Goal: Task Accomplishment & Management: Use online tool/utility

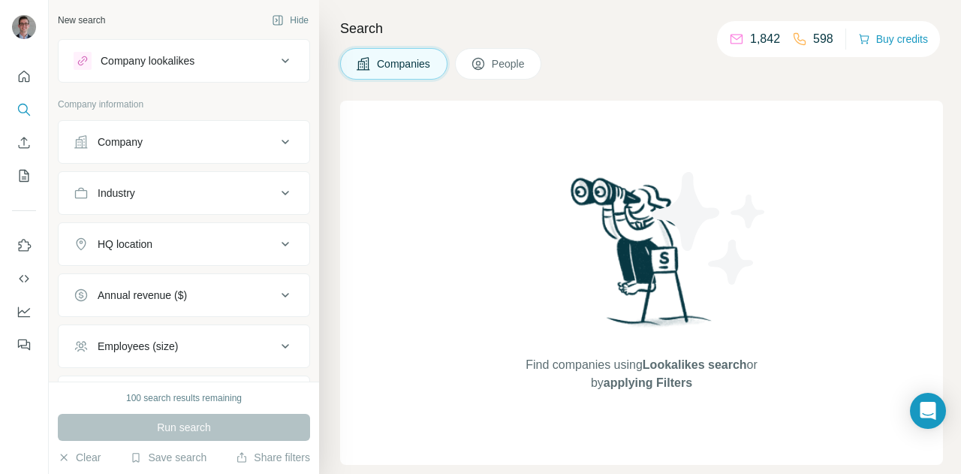
click at [138, 137] on div "Company" at bounding box center [120, 141] width 45 height 15
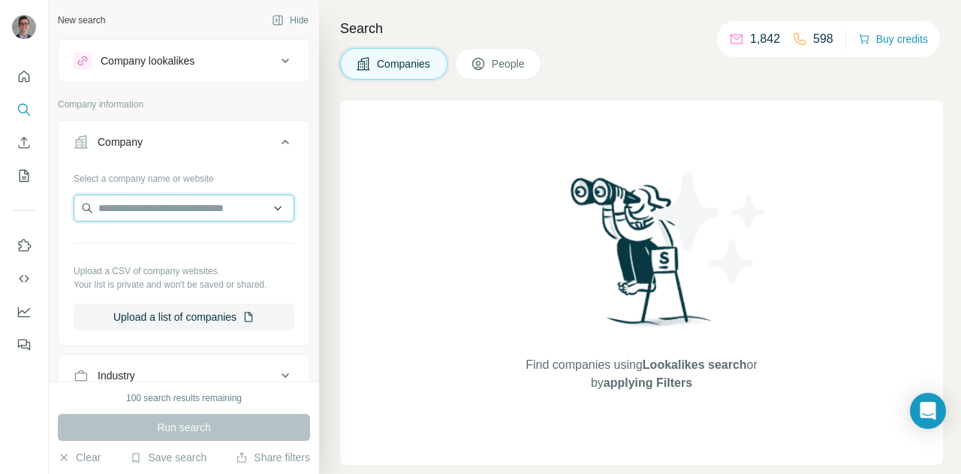
click at [119, 201] on input "text" at bounding box center [184, 207] width 221 height 27
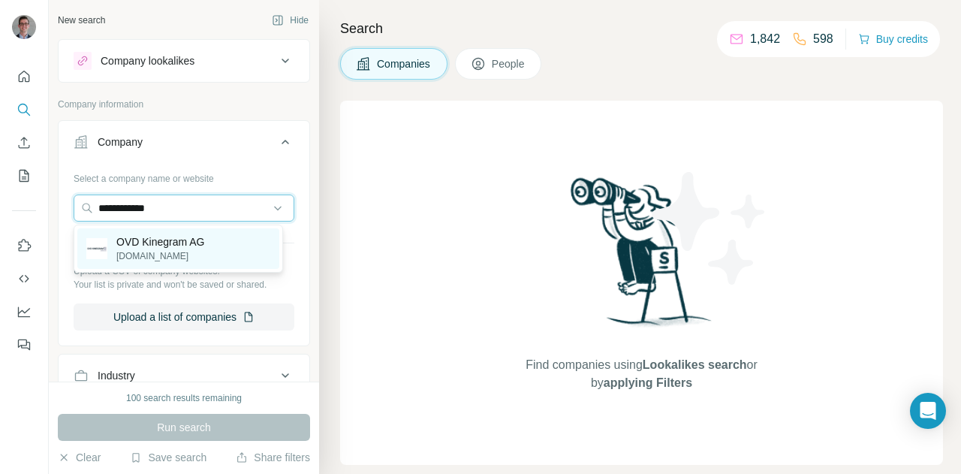
type input "**********"
click at [130, 238] on p "OVD Kinegram AG" at bounding box center [160, 241] width 89 height 15
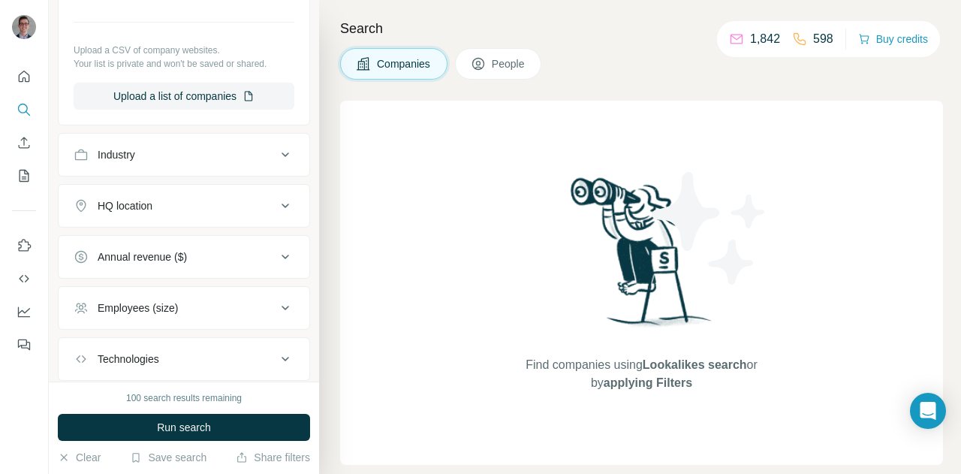
scroll to position [273, 0]
click at [182, 209] on div "HQ location" at bounding box center [175, 204] width 203 height 15
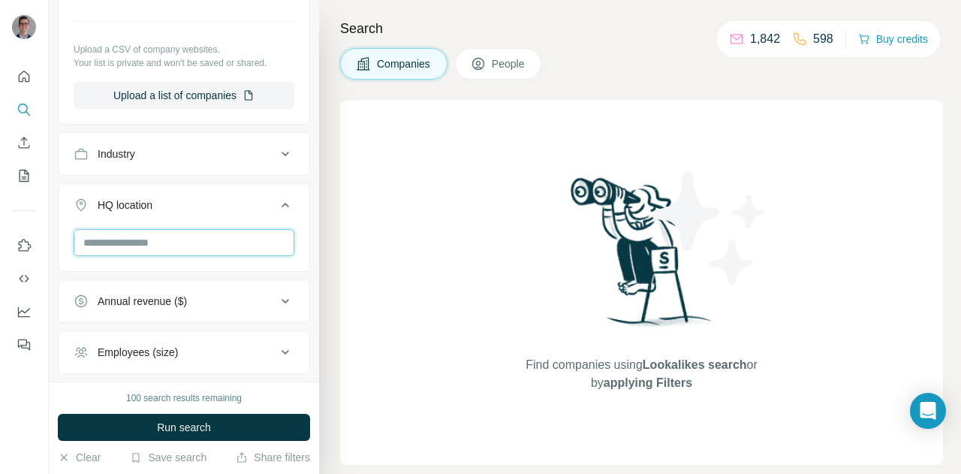
click at [164, 240] on input "text" at bounding box center [184, 242] width 221 height 27
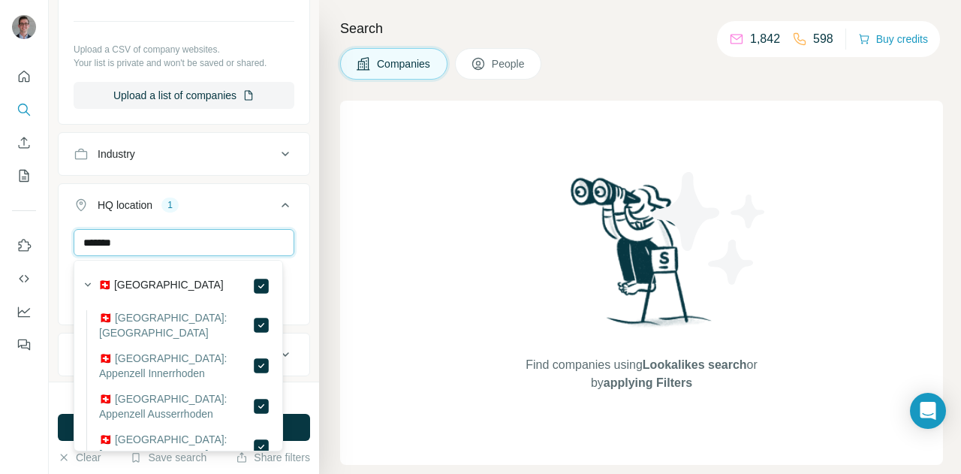
click at [180, 242] on input "*******" at bounding box center [184, 242] width 221 height 27
type input "*"
click at [155, 249] on input "*******" at bounding box center [184, 242] width 221 height 27
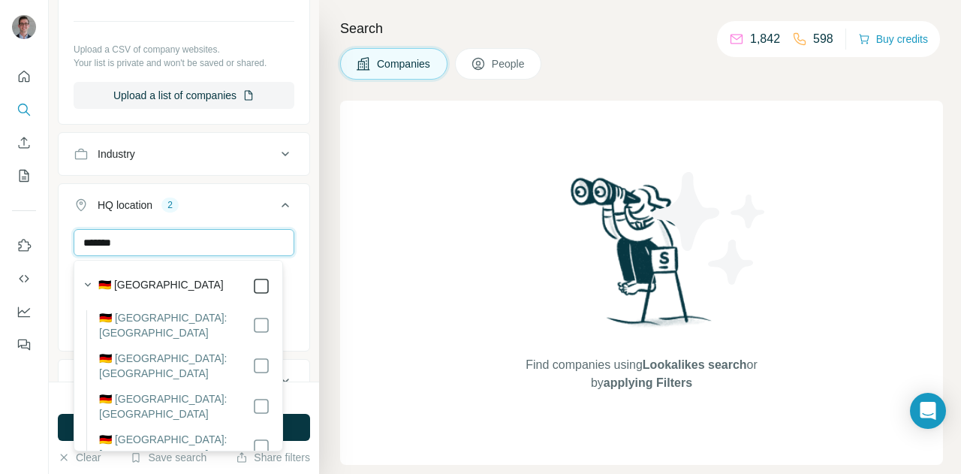
type input "*******"
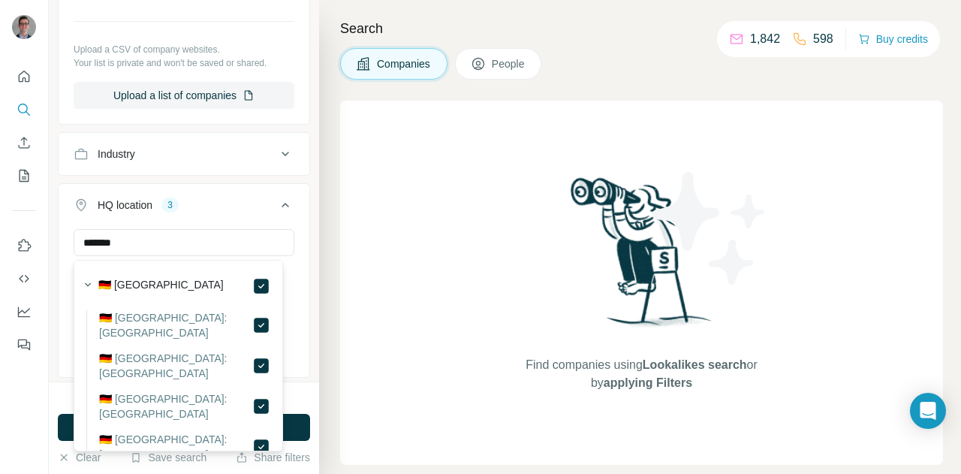
click at [241, 193] on button "HQ location 3" at bounding box center [184, 208] width 251 height 42
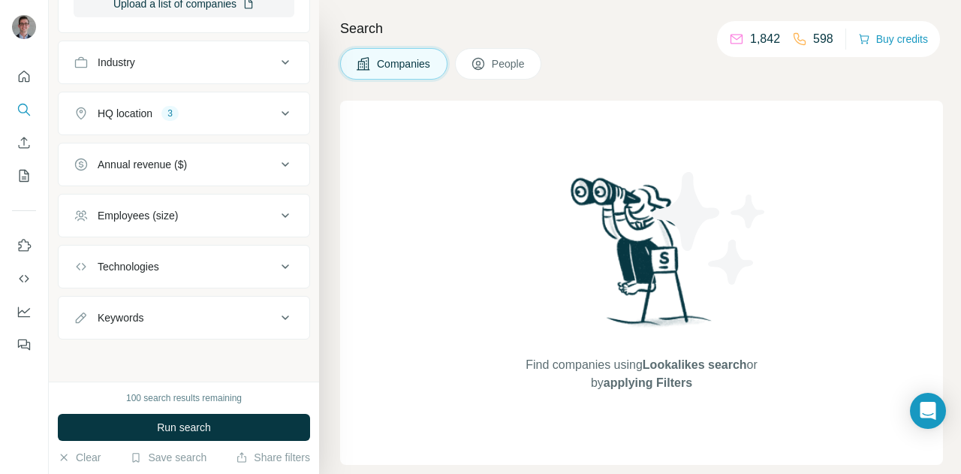
scroll to position [365, 0]
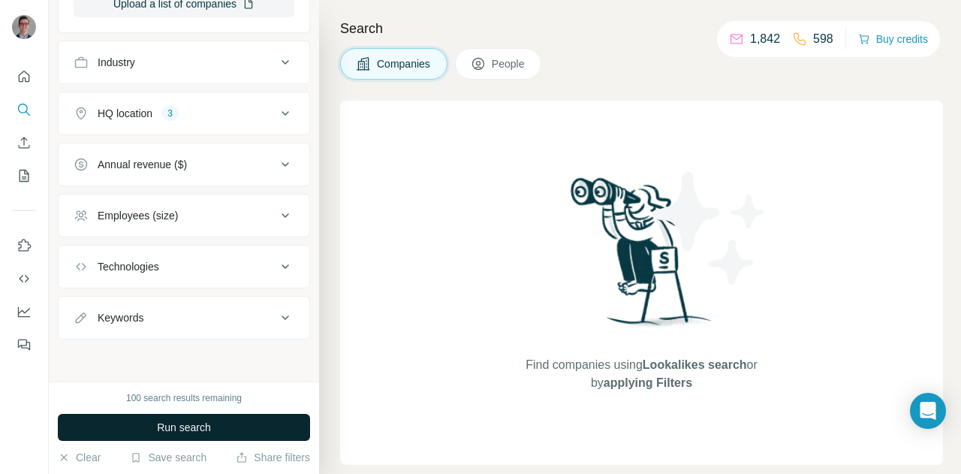
click at [171, 431] on span "Run search" at bounding box center [184, 427] width 54 height 15
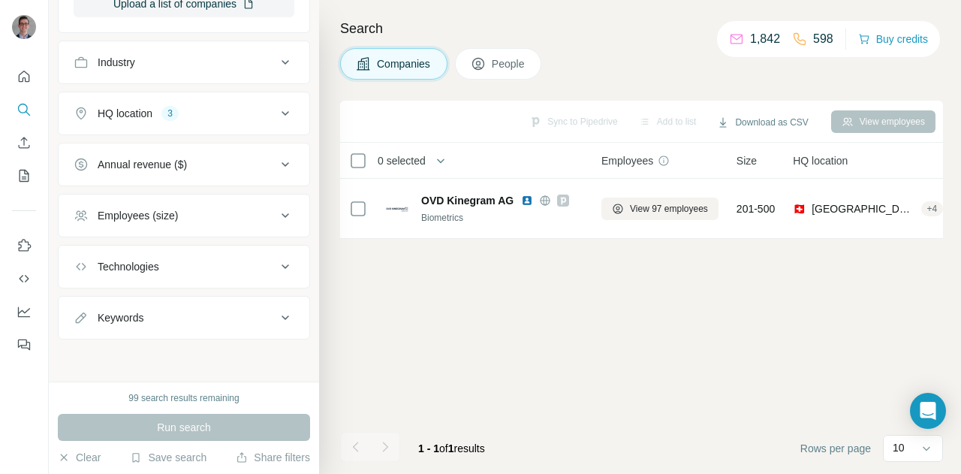
scroll to position [0, 0]
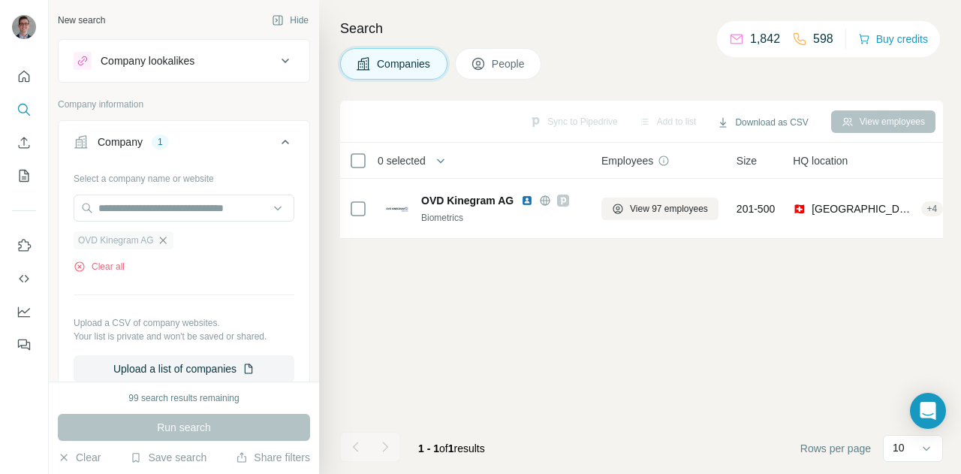
click at [169, 240] on icon "button" at bounding box center [163, 240] width 12 height 12
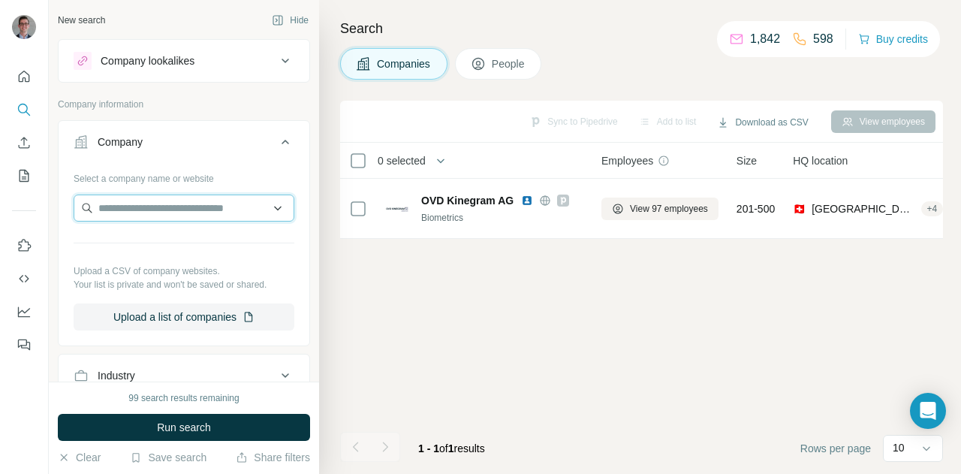
click at [168, 211] on input "text" at bounding box center [184, 207] width 221 height 27
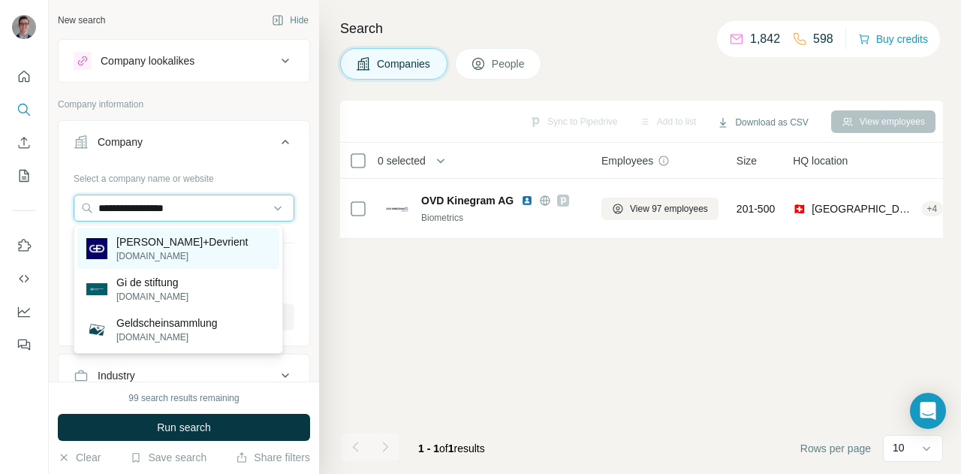
type input "**********"
click at [204, 247] on p "[PERSON_NAME]+Devrient" at bounding box center [181, 241] width 131 height 15
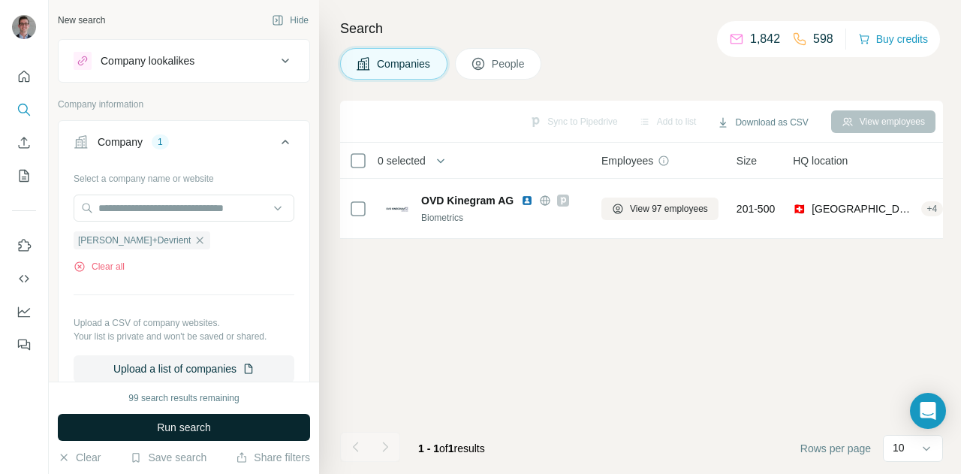
click at [178, 427] on span "Run search" at bounding box center [184, 427] width 54 height 15
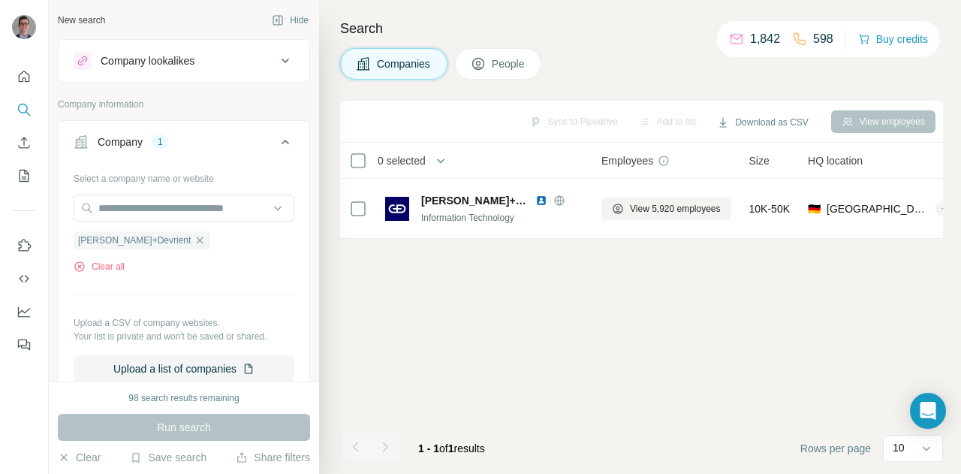
click at [276, 59] on icon at bounding box center [285, 61] width 18 height 18
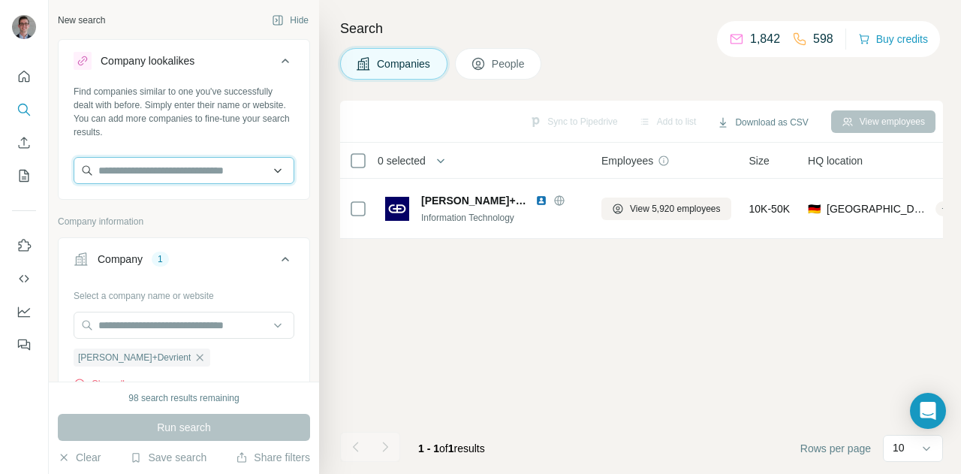
click at [132, 170] on input "text" at bounding box center [184, 170] width 221 height 27
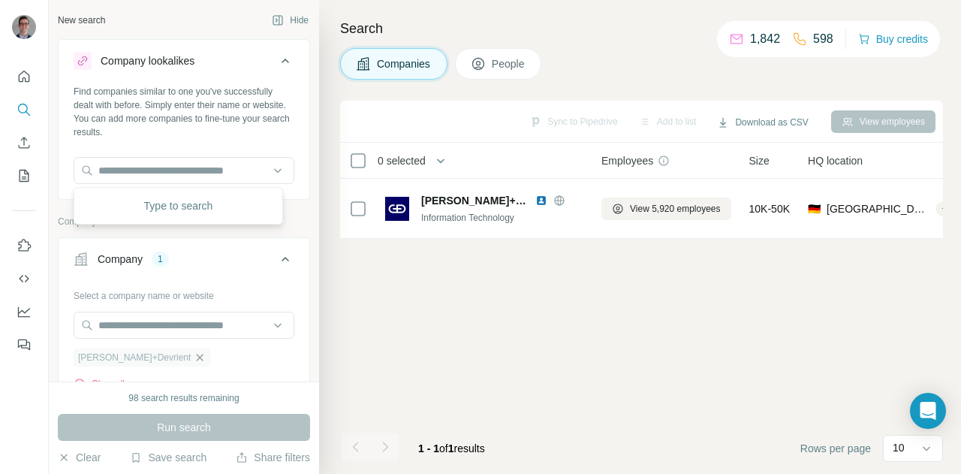
click at [194, 358] on icon "button" at bounding box center [200, 357] width 12 height 12
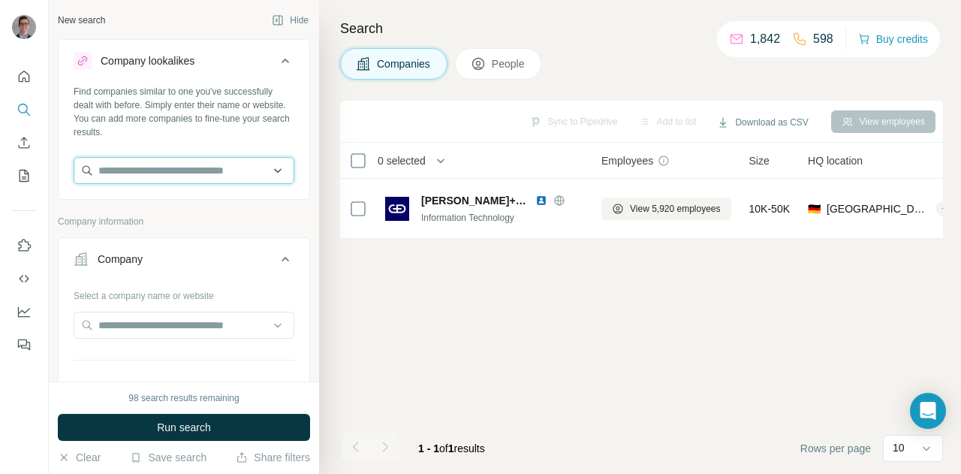
click at [189, 174] on input "text" at bounding box center [184, 170] width 221 height 27
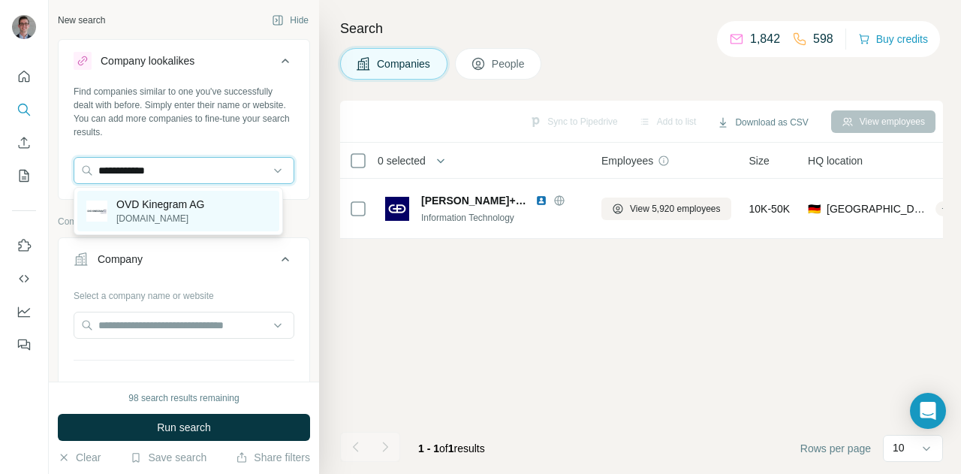
type input "**********"
click at [167, 215] on p "[DOMAIN_NAME]" at bounding box center [160, 219] width 89 height 14
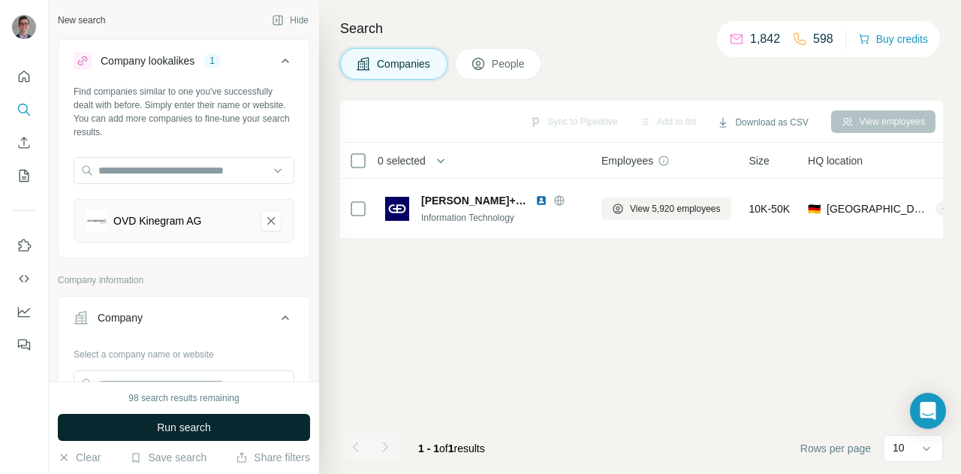
click at [164, 422] on span "Run search" at bounding box center [184, 427] width 54 height 15
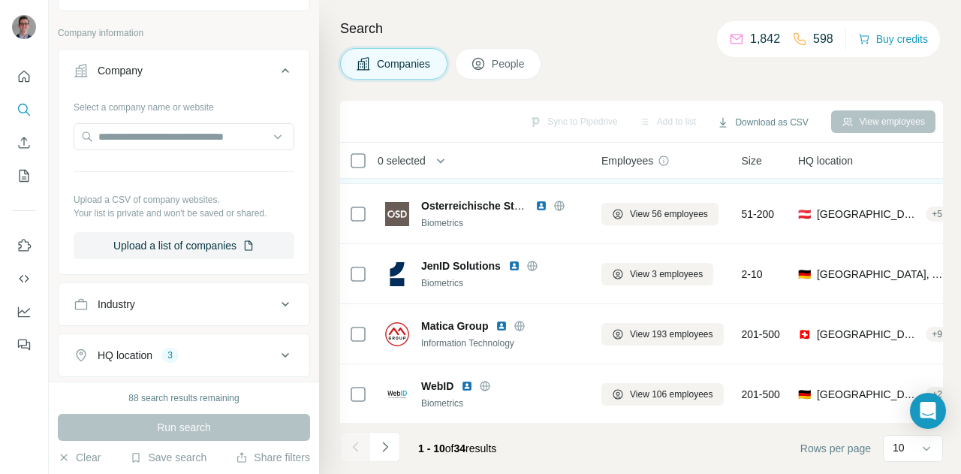
scroll to position [116, 0]
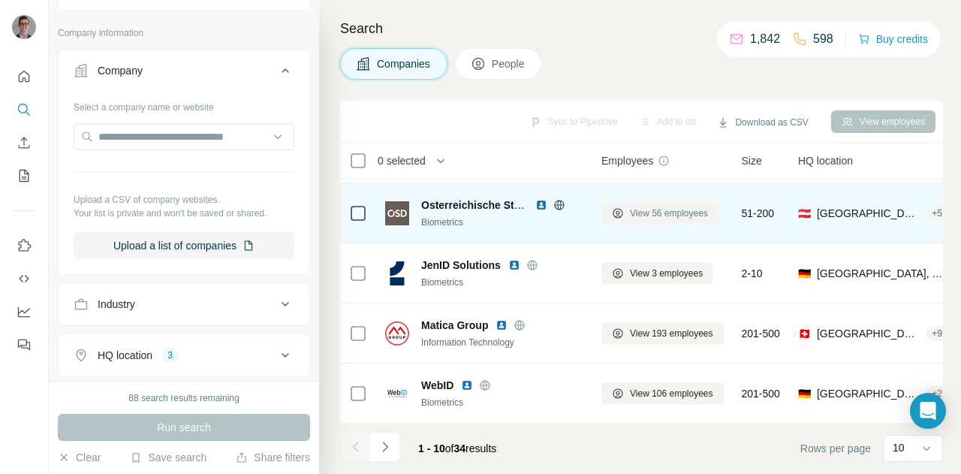
click at [653, 210] on span "View 56 employees" at bounding box center [669, 214] width 78 height 14
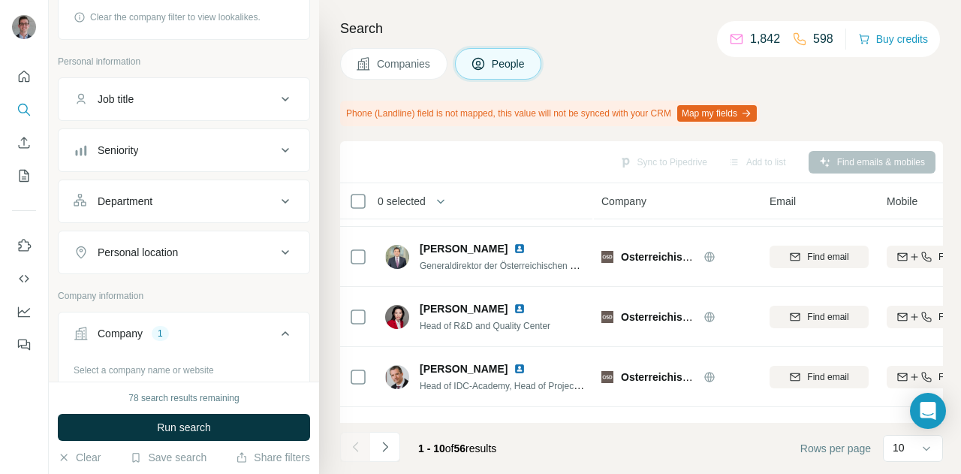
scroll to position [53, 0]
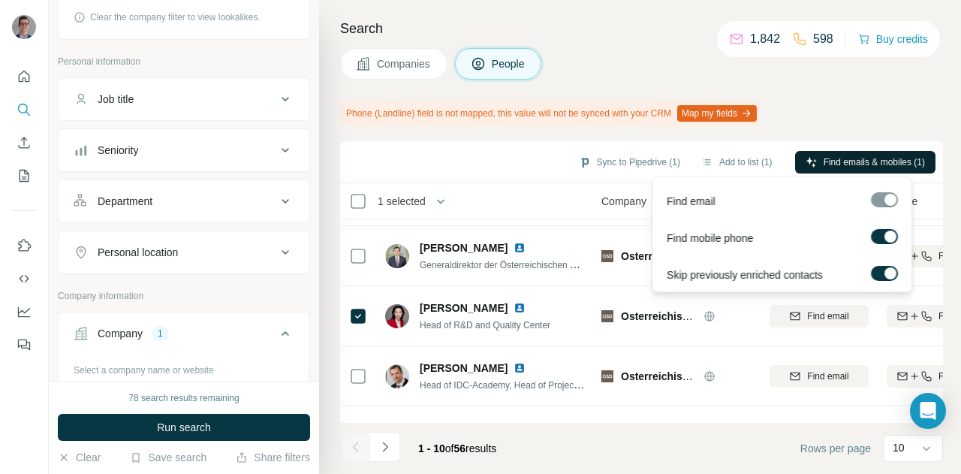
click at [860, 159] on span "Find emails & mobiles (1)" at bounding box center [874, 162] width 101 height 14
click at [818, 161] on button "Find emails & mobiles (1)" at bounding box center [865, 162] width 140 height 23
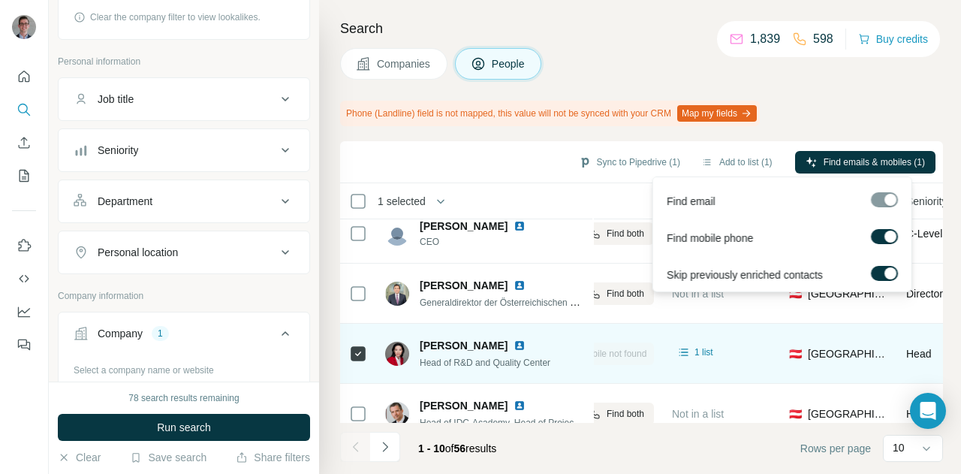
scroll to position [16, 331]
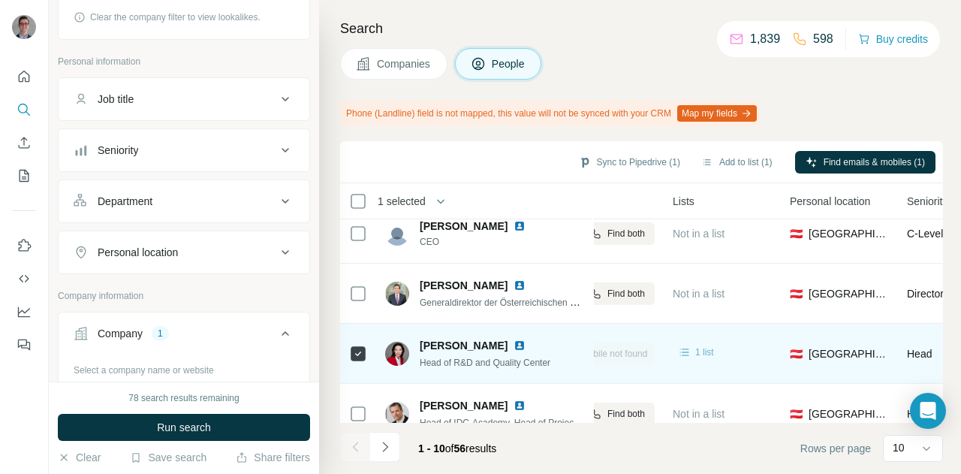
click at [687, 355] on icon at bounding box center [684, 352] width 9 height 8
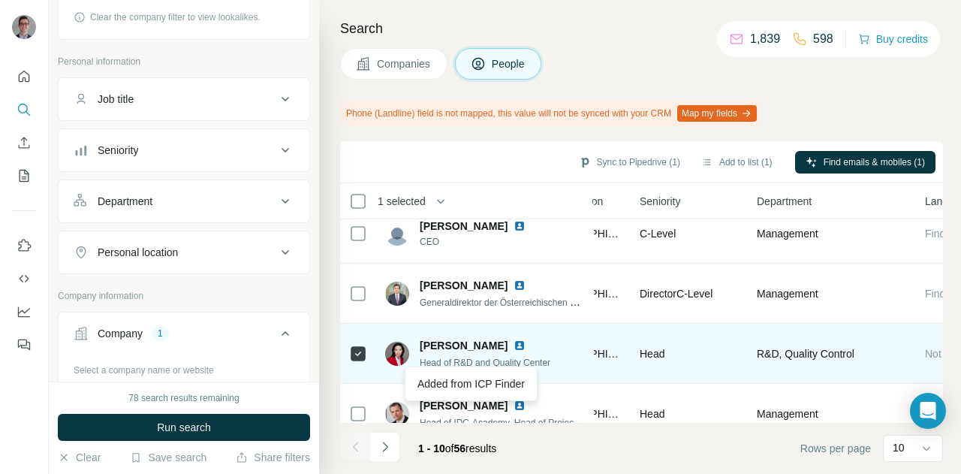
scroll to position [16, 599]
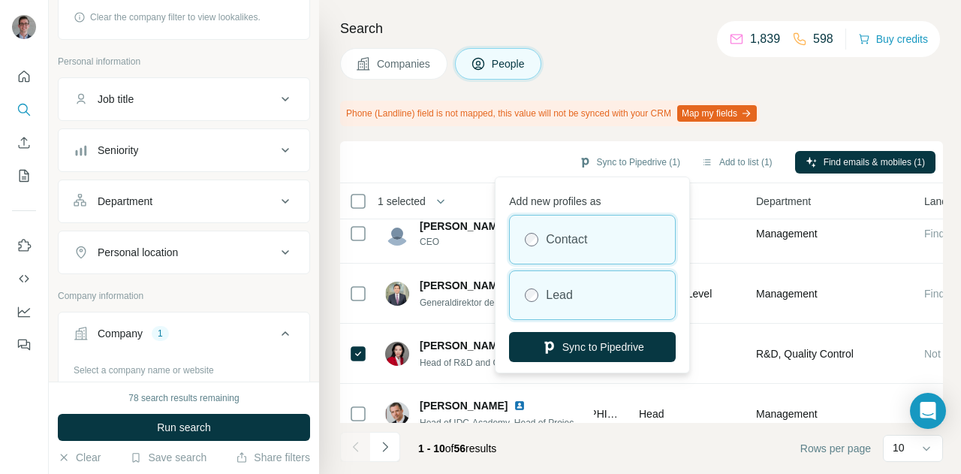
click at [580, 295] on div "Lead" at bounding box center [592, 295] width 165 height 48
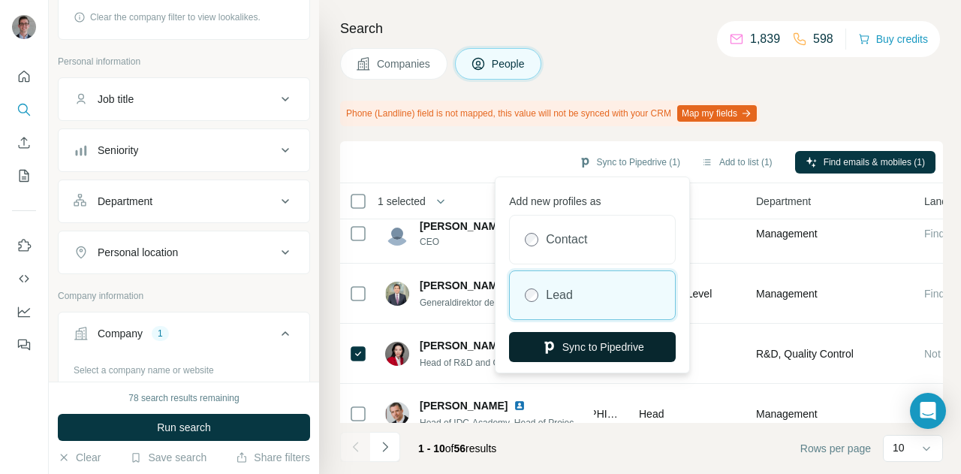
click at [573, 348] on button "Sync to Pipedrive" at bounding box center [592, 347] width 167 height 30
